Goal: Transaction & Acquisition: Purchase product/service

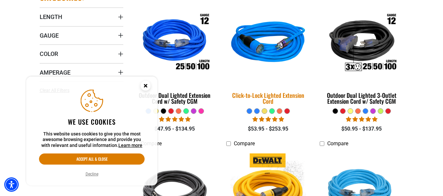
scroll to position [262, 0]
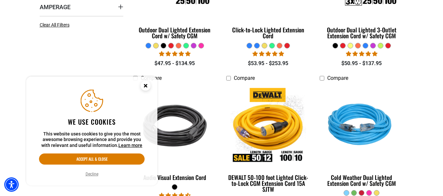
click at [146, 90] on circle "Close this option" at bounding box center [146, 86] width 10 height 10
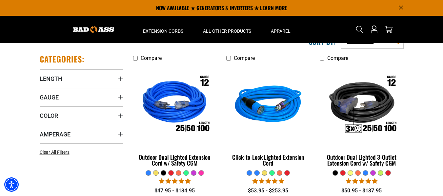
scroll to position [131, 0]
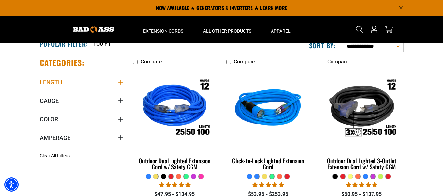
click at [117, 81] on summary "Length" at bounding box center [82, 82] width 84 height 18
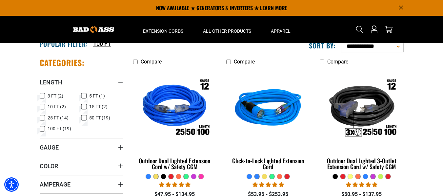
click at [43, 129] on icon at bounding box center [42, 129] width 5 height 9
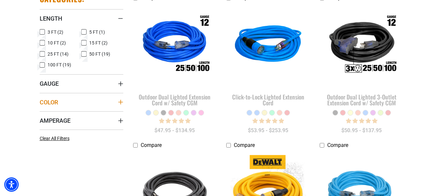
scroll to position [197, 0]
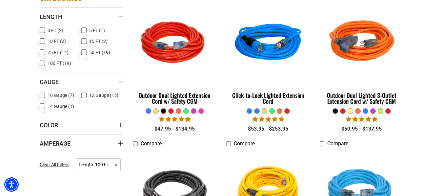
click at [41, 94] on icon at bounding box center [42, 95] width 5 height 9
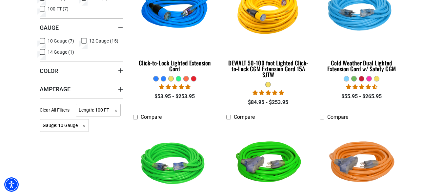
scroll to position [230, 0]
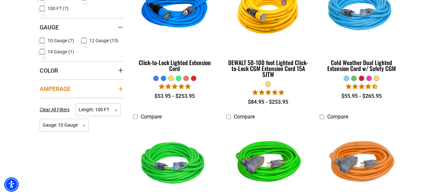
click at [52, 91] on span "Amperage" at bounding box center [55, 89] width 31 height 8
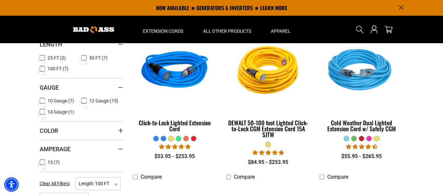
scroll to position [131, 0]
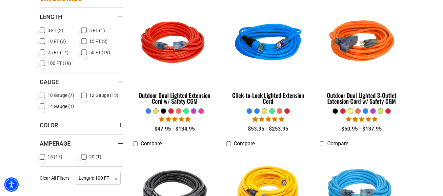
scroll to position [183, 0]
